Goal: Use online tool/utility: Utilize a website feature to perform a specific function

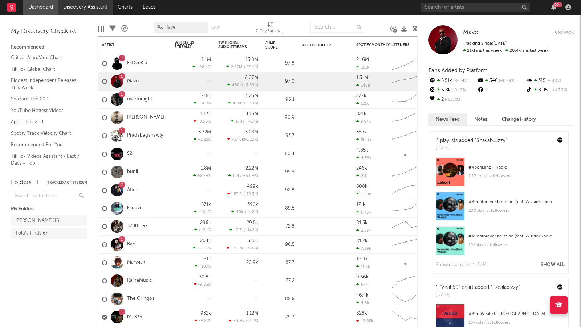
click at [94, 7] on link "Discovery Assistant" at bounding box center [85, 7] width 54 height 15
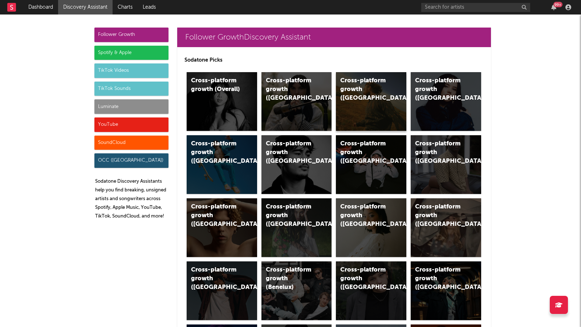
click at [365, 117] on div "Cross-platform growth ([GEOGRAPHIC_DATA])" at bounding box center [371, 101] width 70 height 59
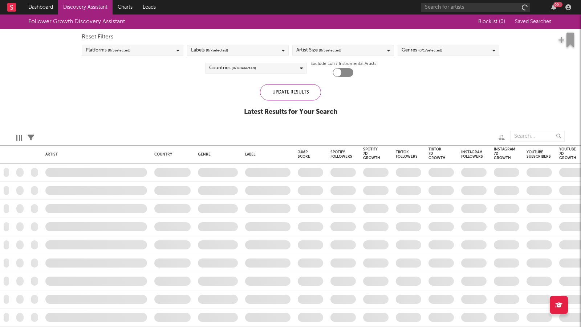
checkbox input "true"
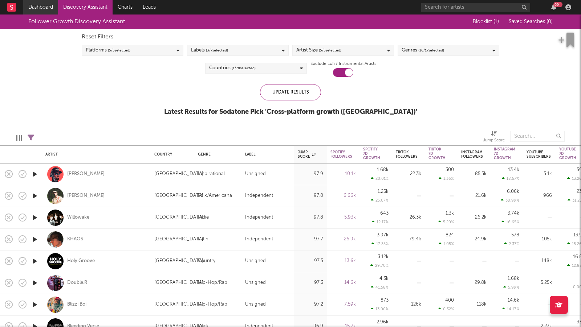
click at [30, 8] on link "Dashboard" at bounding box center [40, 7] width 35 height 15
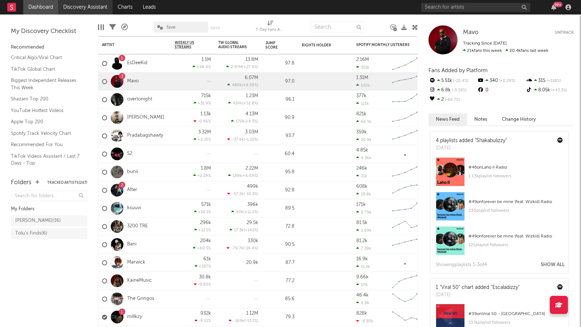
click at [90, 8] on link "Discovery Assistant" at bounding box center [85, 7] width 54 height 15
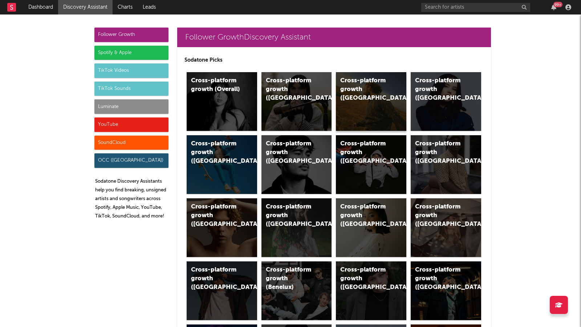
click at [357, 96] on div "Cross-platform growth ([GEOGRAPHIC_DATA])" at bounding box center [371, 101] width 70 height 59
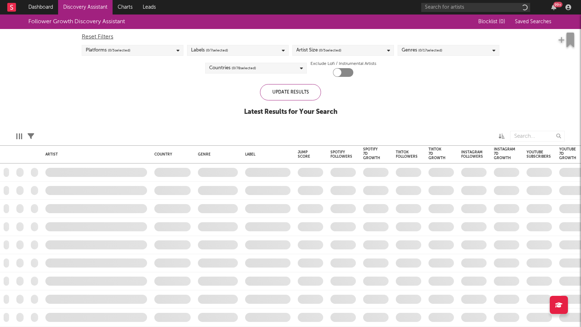
checkbox input "true"
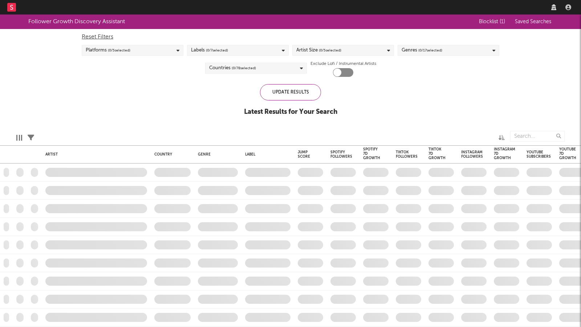
checkbox input "true"
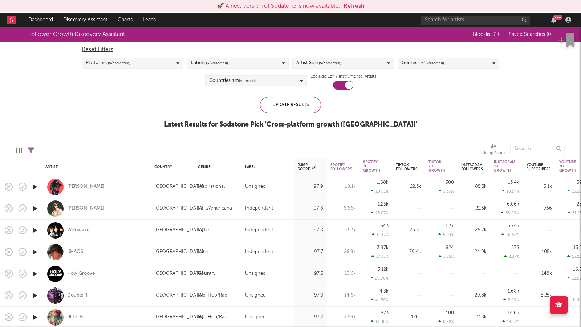
click at [350, 7] on button "Refresh" at bounding box center [353, 6] width 21 height 9
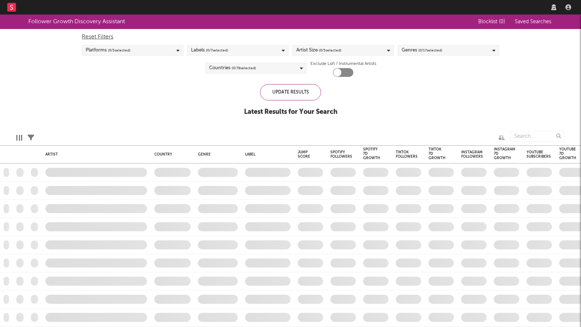
checkbox input "true"
